Goal: Check status: Check status

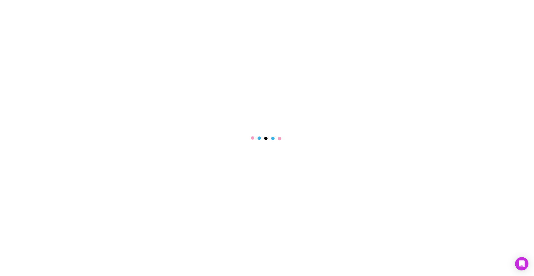
select select "****"
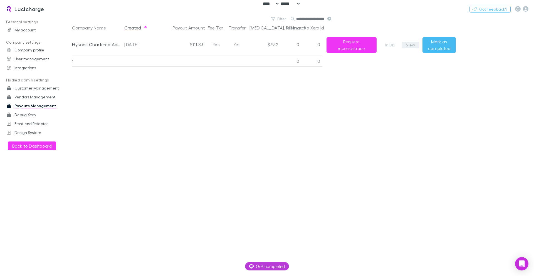
click at [411, 44] on button "View" at bounding box center [411, 45] width 18 height 7
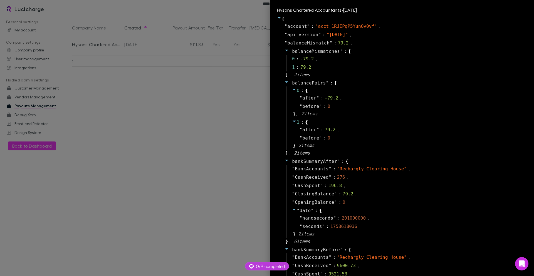
click at [217, 134] on div at bounding box center [267, 138] width 534 height 276
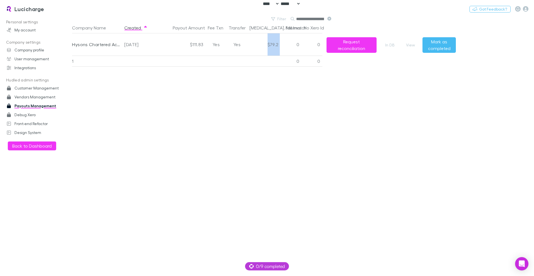
drag, startPoint x: 264, startPoint y: 43, endPoint x: 281, endPoint y: 43, distance: 17.2
click at [281, 43] on div "Hysons Chartered Accountants 2025-08-14 $111.83 Yes Yes $79.2 0 0 Request recon…" at bounding box center [261, 44] width 379 height 22
click at [281, 43] on div "0" at bounding box center [291, 44] width 21 height 22
drag, startPoint x: 268, startPoint y: 44, endPoint x: 278, endPoint y: 45, distance: 10.3
click at [278, 45] on div "$79.2" at bounding box center [263, 44] width 33 height 22
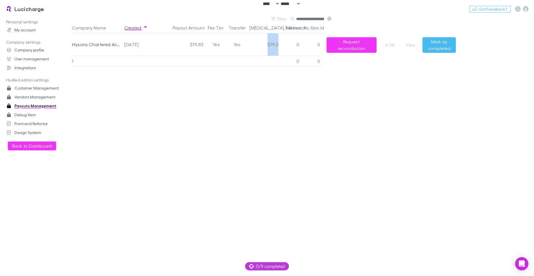
click at [278, 45] on div "$79.2" at bounding box center [263, 44] width 33 height 22
click at [411, 48] on button "View" at bounding box center [411, 45] width 18 height 7
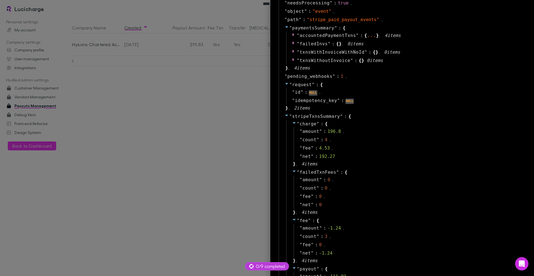
scroll to position [367, 0]
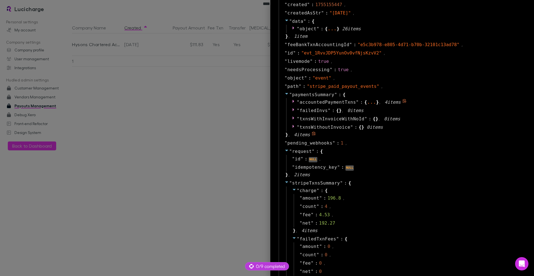
click at [338, 104] on span "accountedPaymentTxns" at bounding box center [328, 102] width 56 height 5
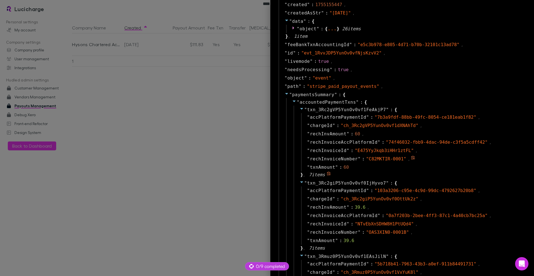
scroll to position [434, 0]
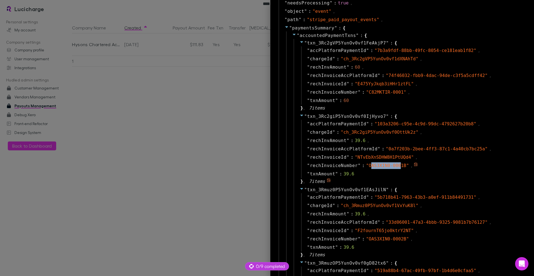
drag, startPoint x: 366, startPoint y: 164, endPoint x: 400, endPoint y: 167, distance: 34.0
click at [398, 167] on span "" OAS3XIN0-0001B "" at bounding box center [387, 165] width 43 height 5
drag, startPoint x: 401, startPoint y: 167, endPoint x: 364, endPoint y: 166, distance: 37.3
click at [366, 167] on span "" OAS3XIN0-0001B "" at bounding box center [387, 165] width 43 height 5
copy span "OAS3XIN0-0001B"
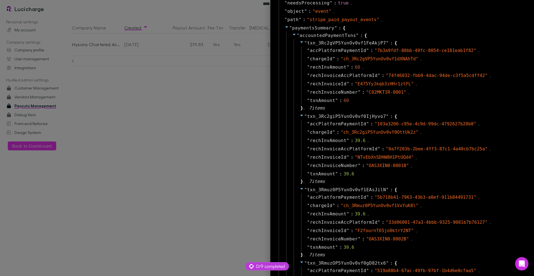
click at [217, 77] on div at bounding box center [267, 138] width 534 height 276
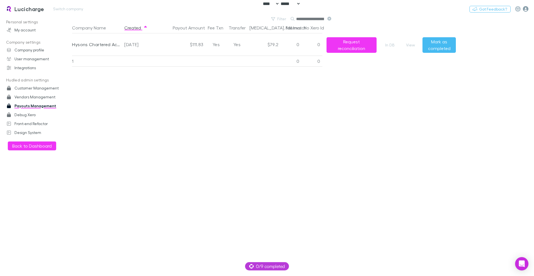
click at [526, 7] on icon "button" at bounding box center [526, 9] width 6 height 6
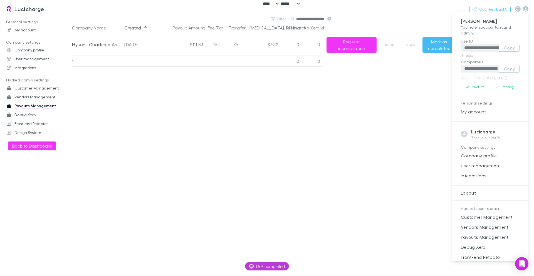
click at [223, 138] on div at bounding box center [267, 138] width 534 height 276
